Goal: Find contact information: Find contact information

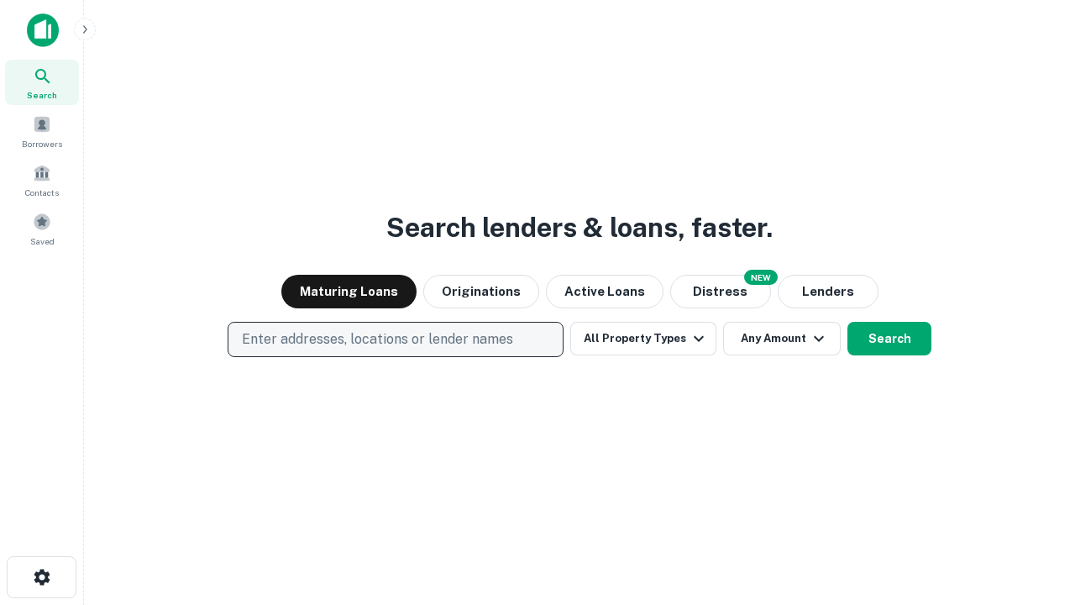
click at [395, 339] on p "Enter addresses, locations or lender names" at bounding box center [377, 339] width 271 height 20
type input "**********"
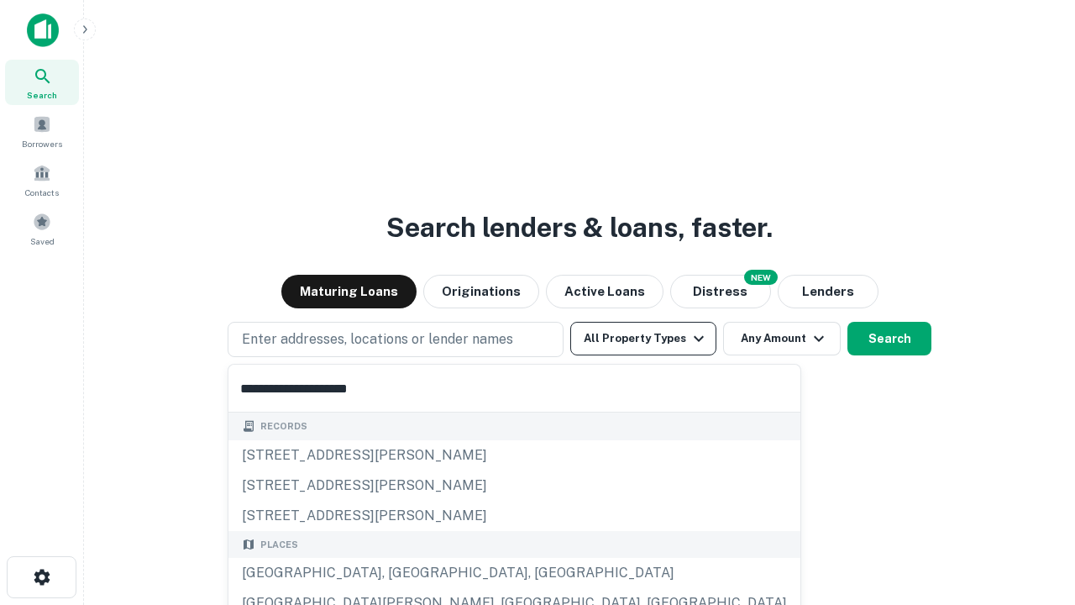
click at [401, 573] on div "Santa Monica, CA, USA" at bounding box center [514, 573] width 572 height 30
click at [643, 338] on button "All Property Types" at bounding box center [643, 339] width 146 height 34
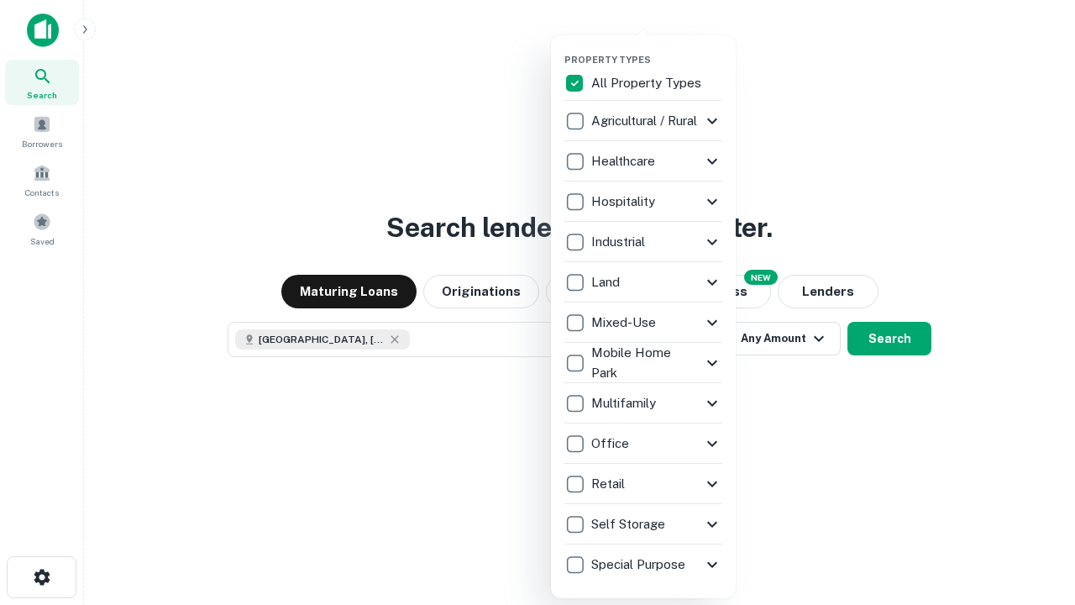
click at [657, 49] on button "button" at bounding box center [656, 49] width 185 height 1
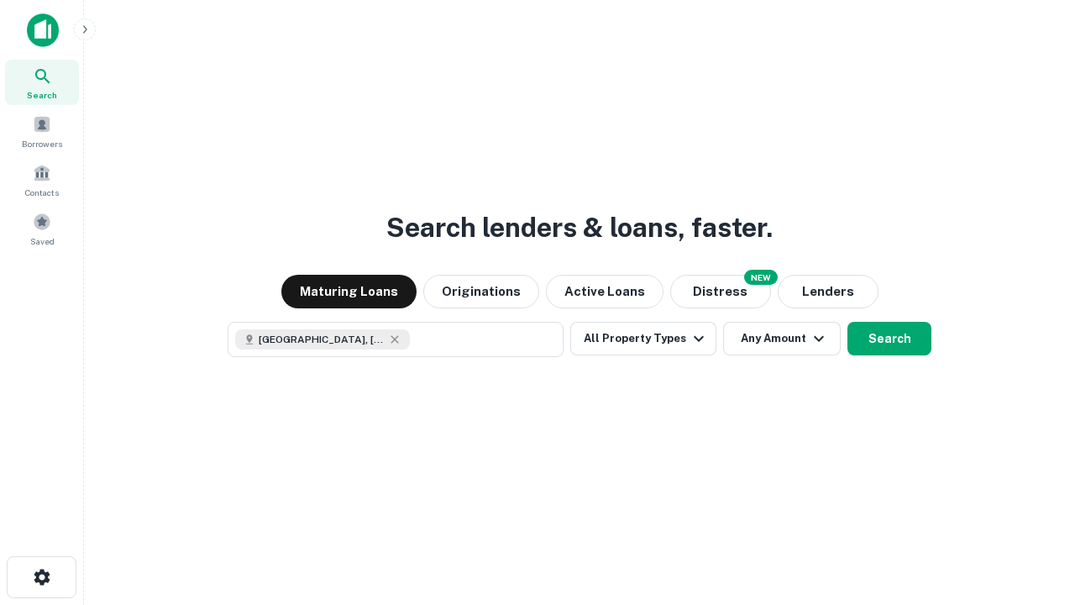
scroll to position [27, 0]
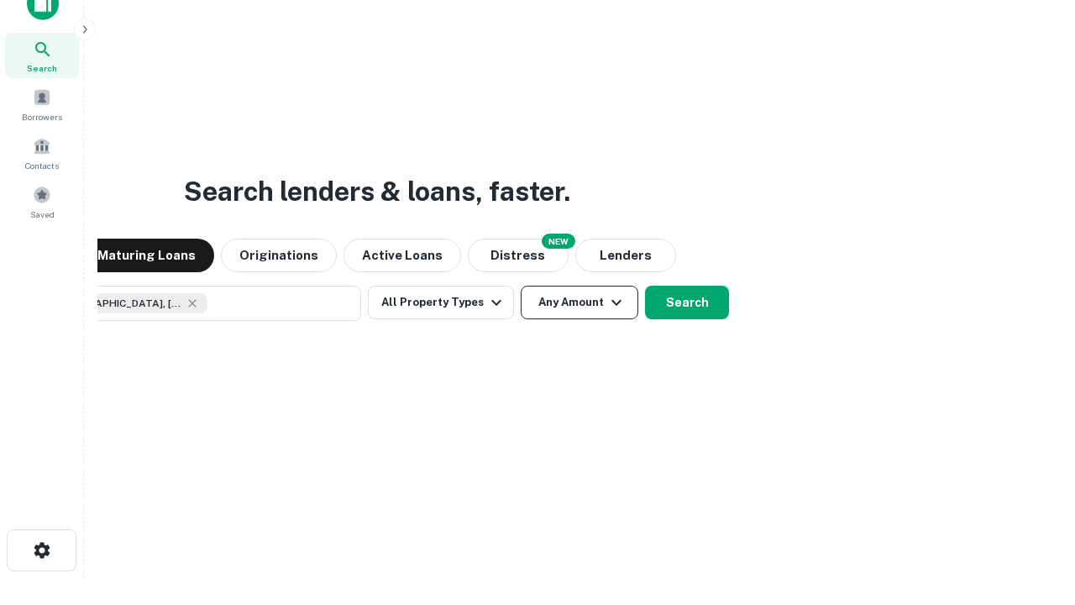
click at [521, 286] on button "Any Amount" at bounding box center [580, 303] width 118 height 34
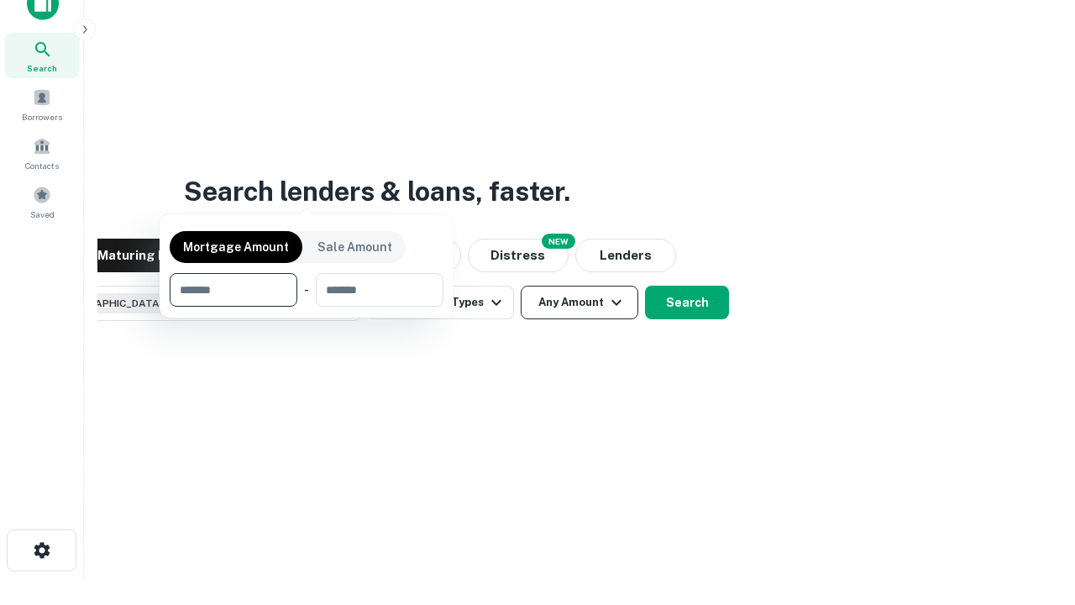
scroll to position [121, 475]
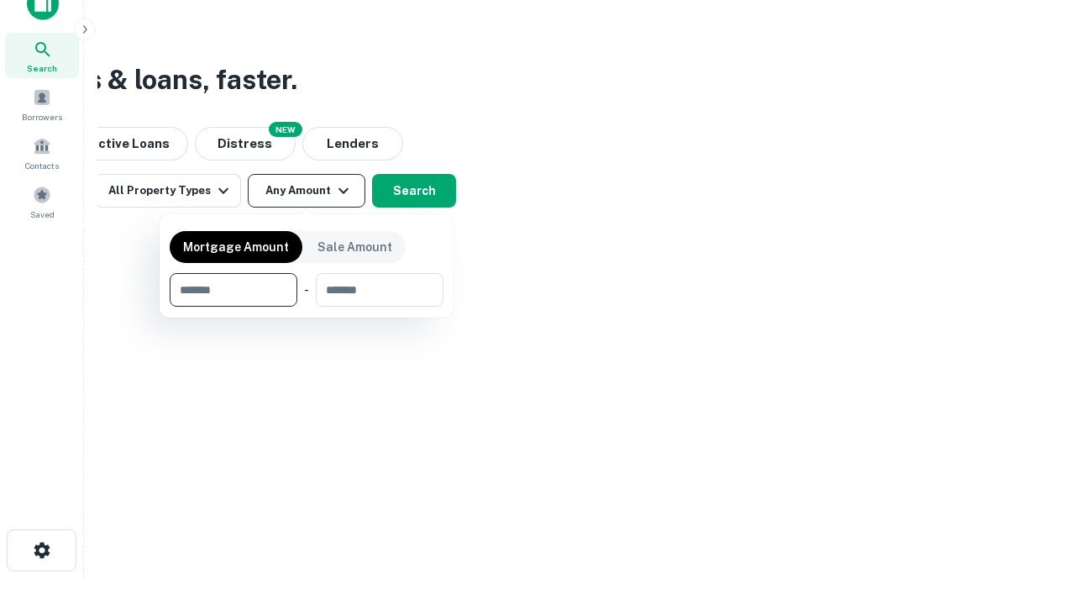
type input "*******"
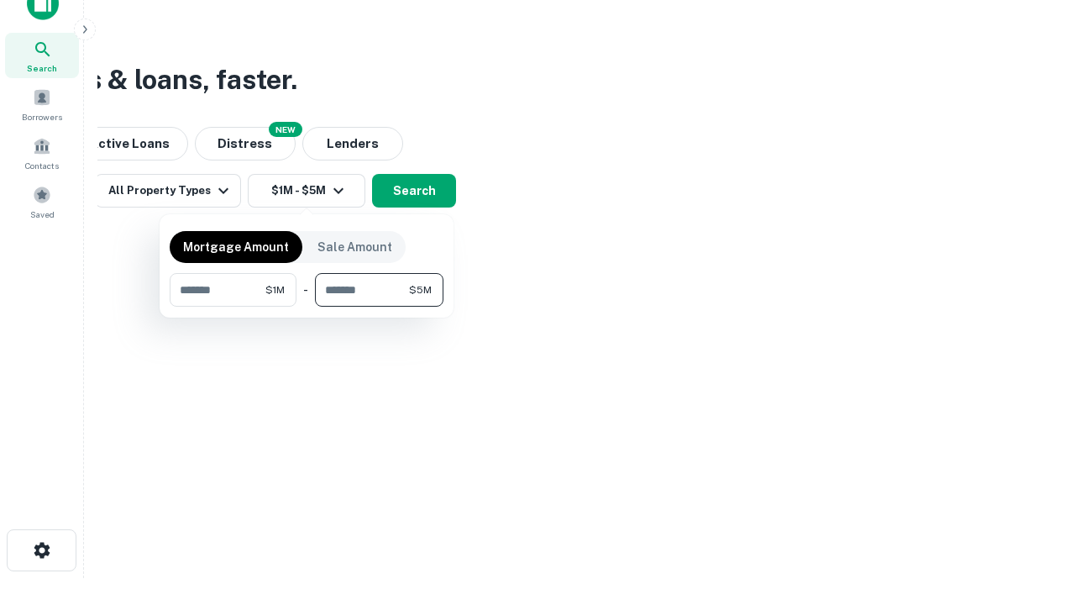
type input "*******"
click at [307, 307] on button "button" at bounding box center [307, 307] width 274 height 1
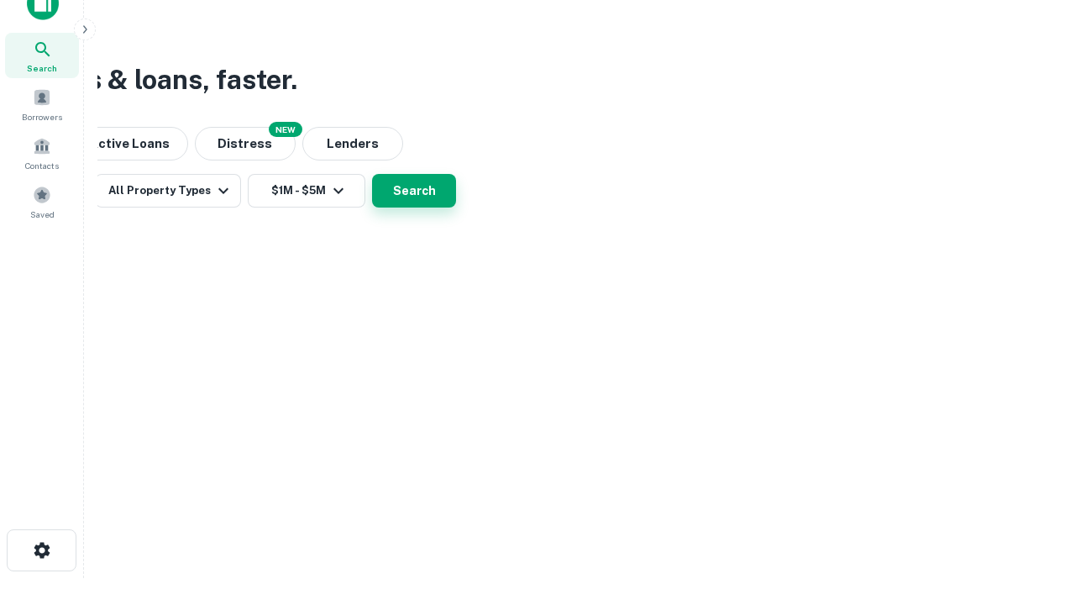
click at [456, 207] on button "Search" at bounding box center [414, 191] width 84 height 34
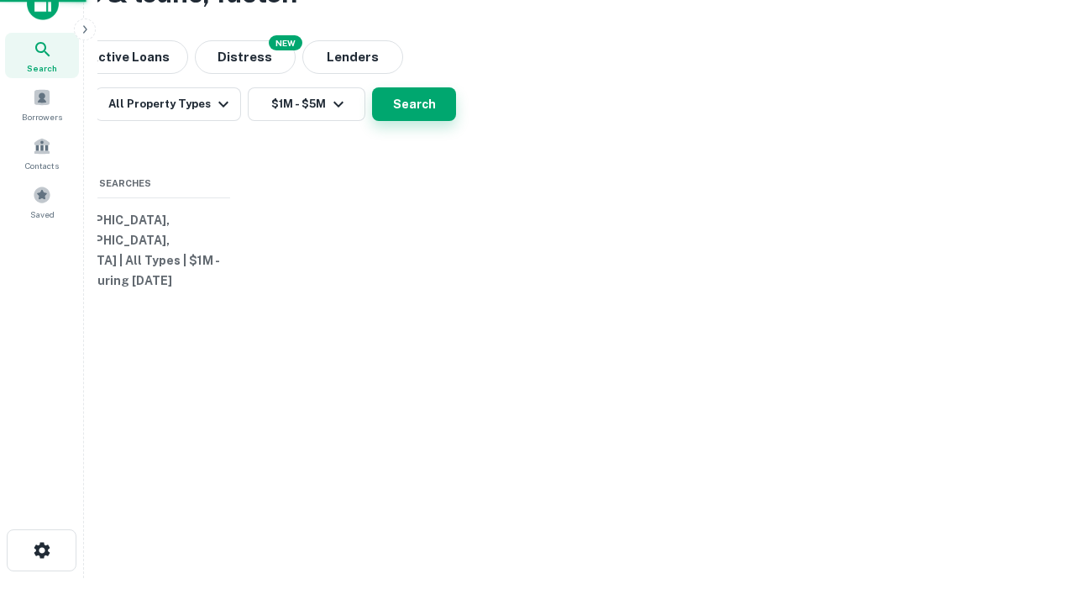
scroll to position [0, 310]
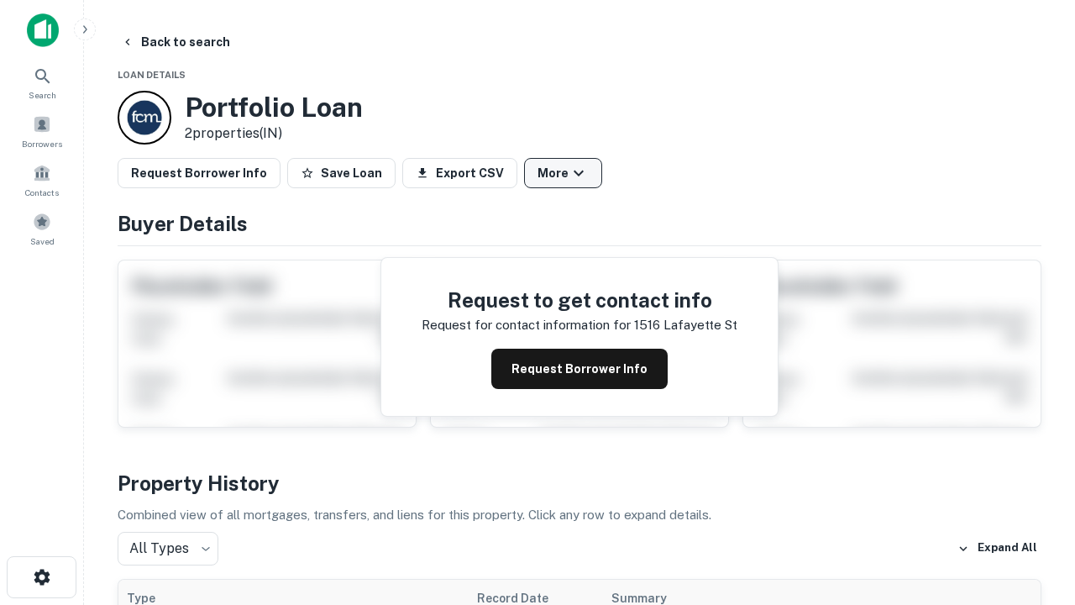
click at [563, 173] on button "More" at bounding box center [563, 173] width 78 height 30
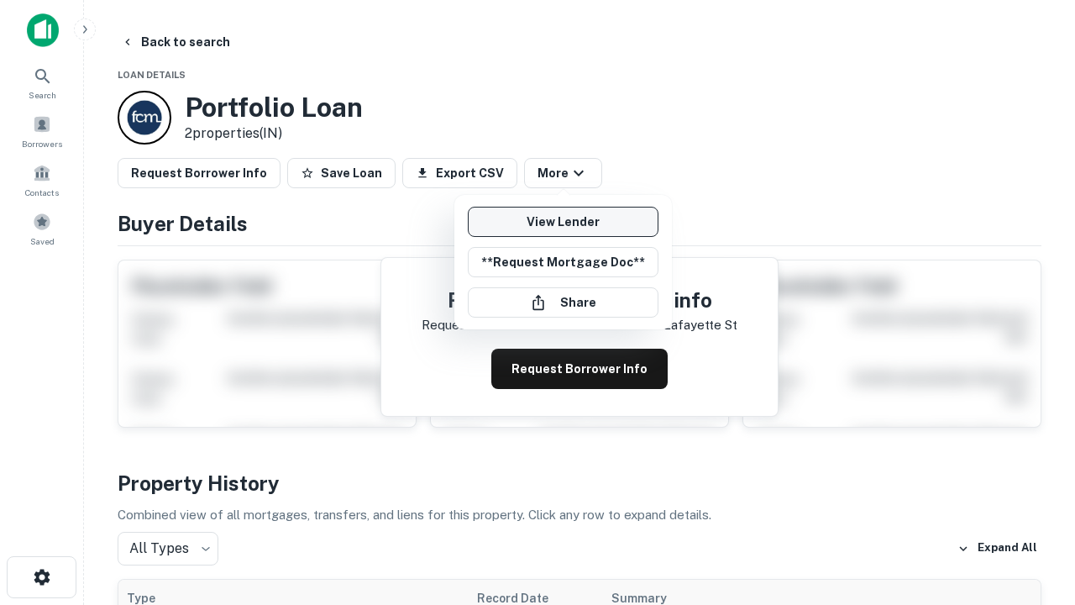
click at [563, 222] on link "View Lender" at bounding box center [563, 222] width 191 height 30
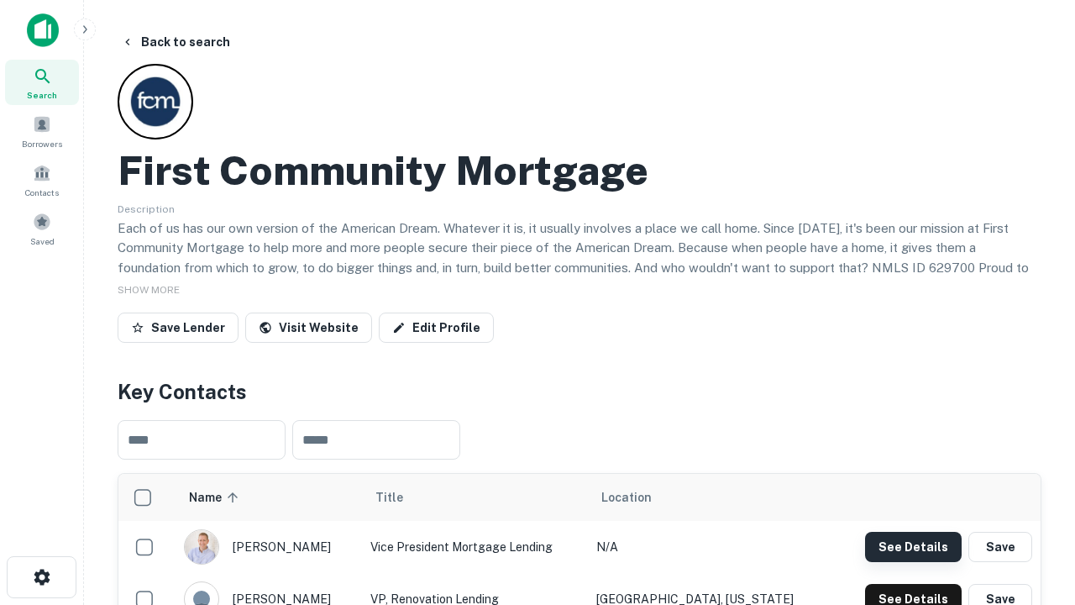
click at [913, 546] on button "See Details" at bounding box center [913, 547] width 97 height 30
click at [41, 577] on icon "button" at bounding box center [42, 577] width 20 height 20
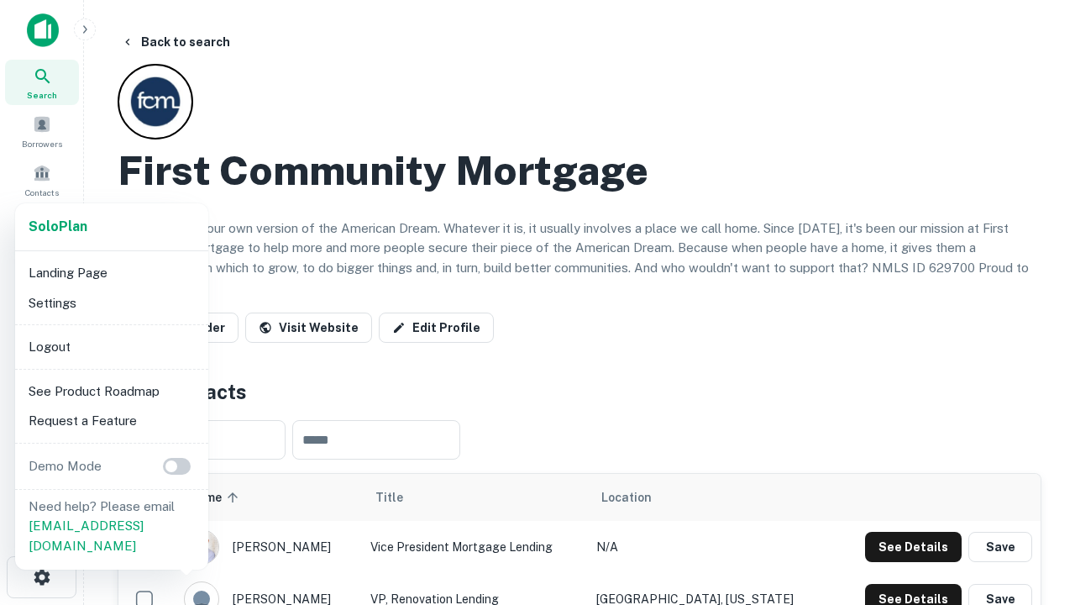
click at [111, 346] on li "Logout" at bounding box center [112, 347] width 180 height 30
